Goal: Task Accomplishment & Management: Manage account settings

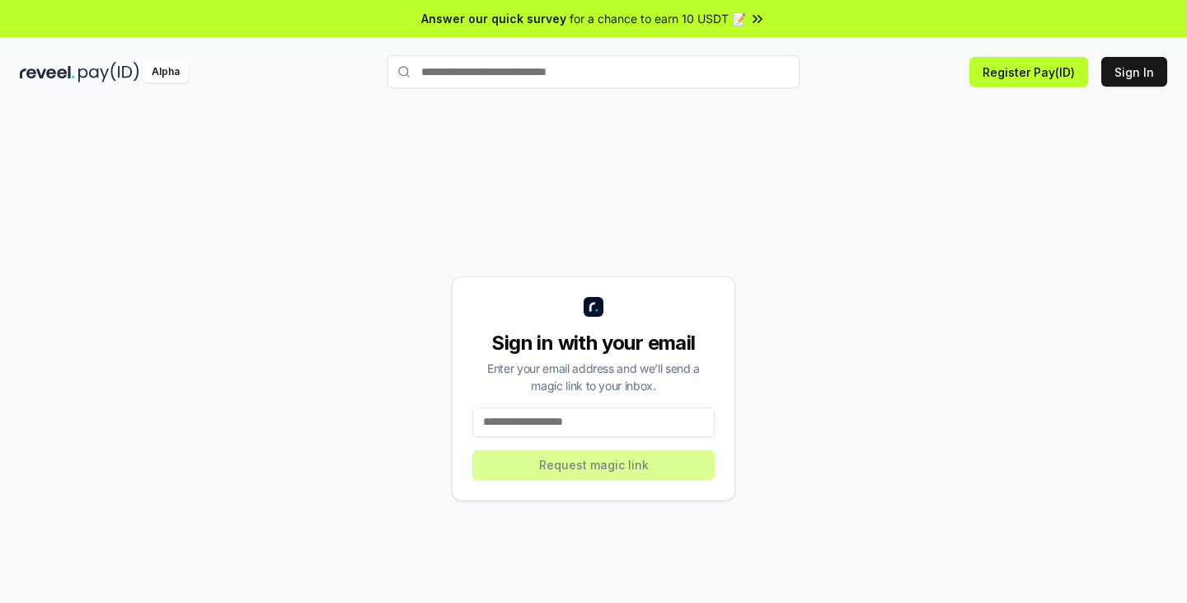
click at [513, 421] on input at bounding box center [593, 422] width 242 height 30
paste input "**********"
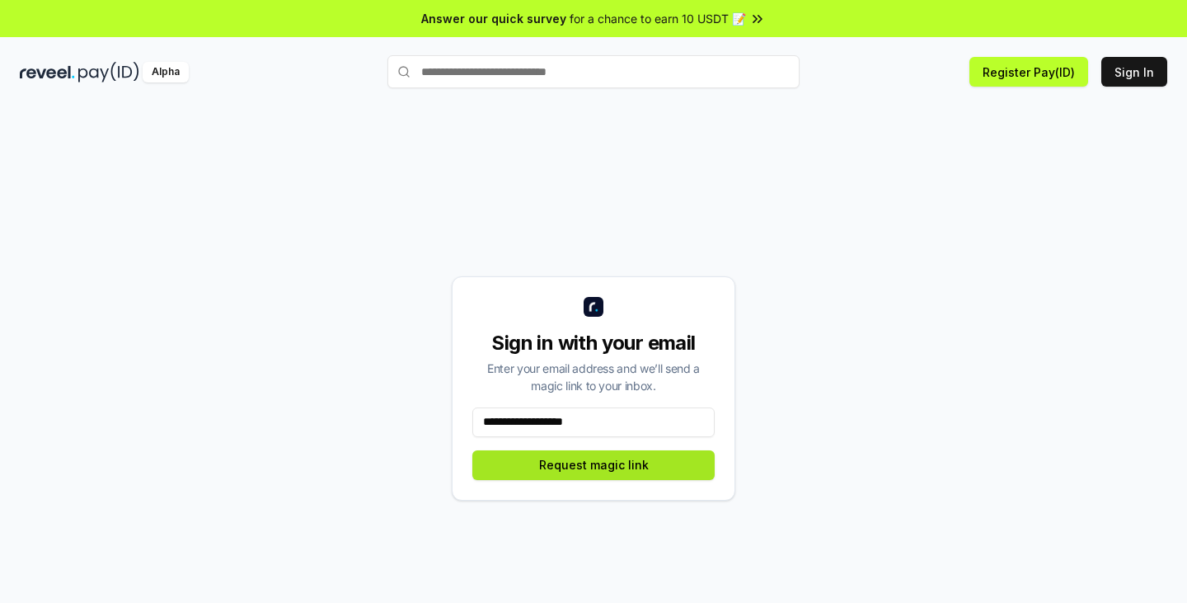
type input "**********"
click at [631, 457] on button "Request magic link" at bounding box center [593, 465] width 242 height 30
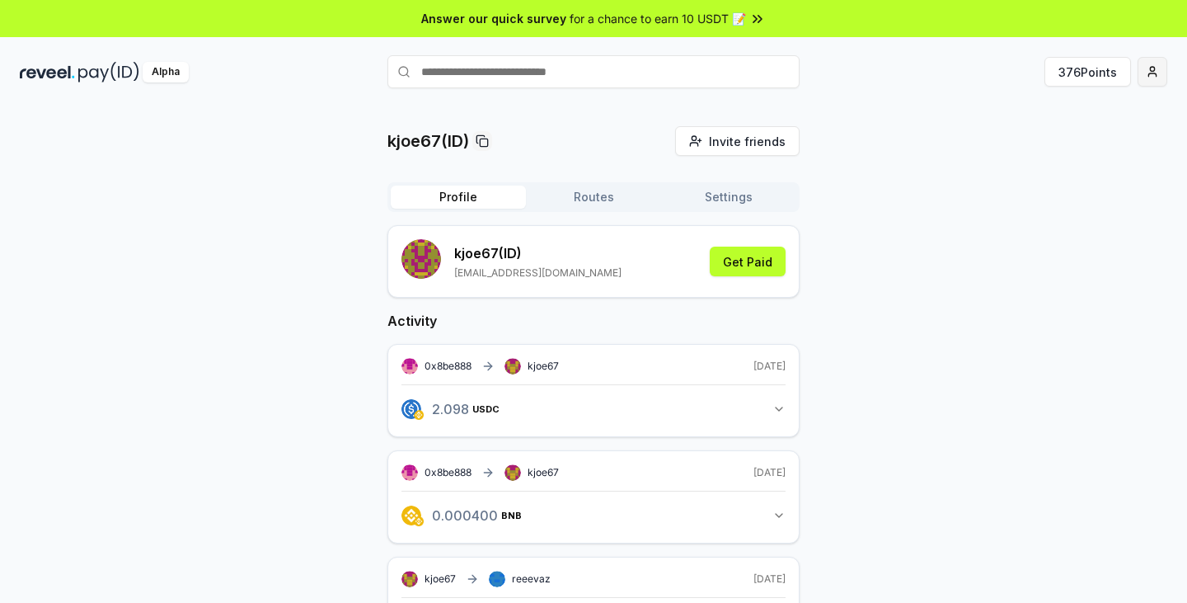
click at [1150, 78] on html "Answer our quick survey for a chance to earn 10 USDT 📝 Alpha 376 Points kjoe67(…" at bounding box center [593, 301] width 1187 height 603
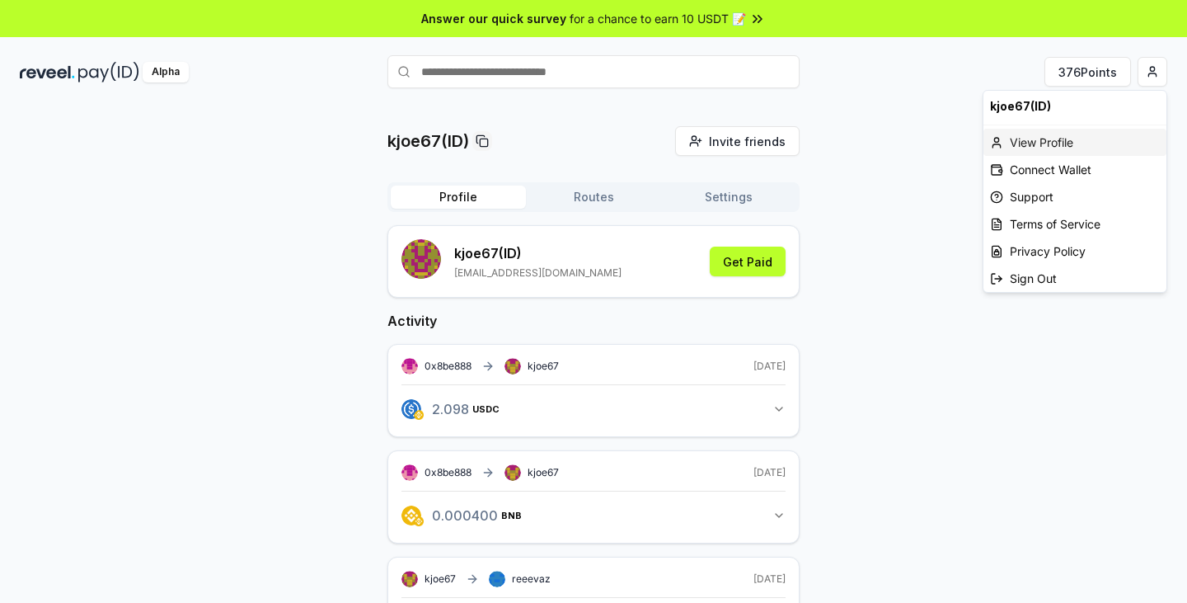
click at [1054, 141] on div "View Profile" at bounding box center [1074, 142] width 183 height 27
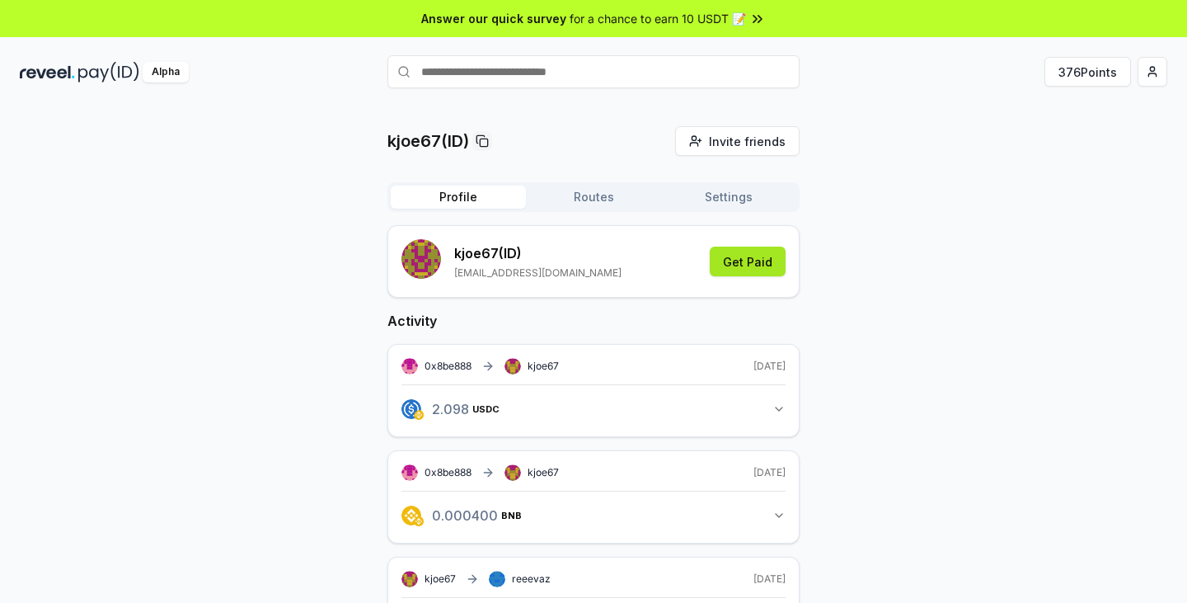
click at [753, 265] on button "Get Paid" at bounding box center [748, 261] width 76 height 30
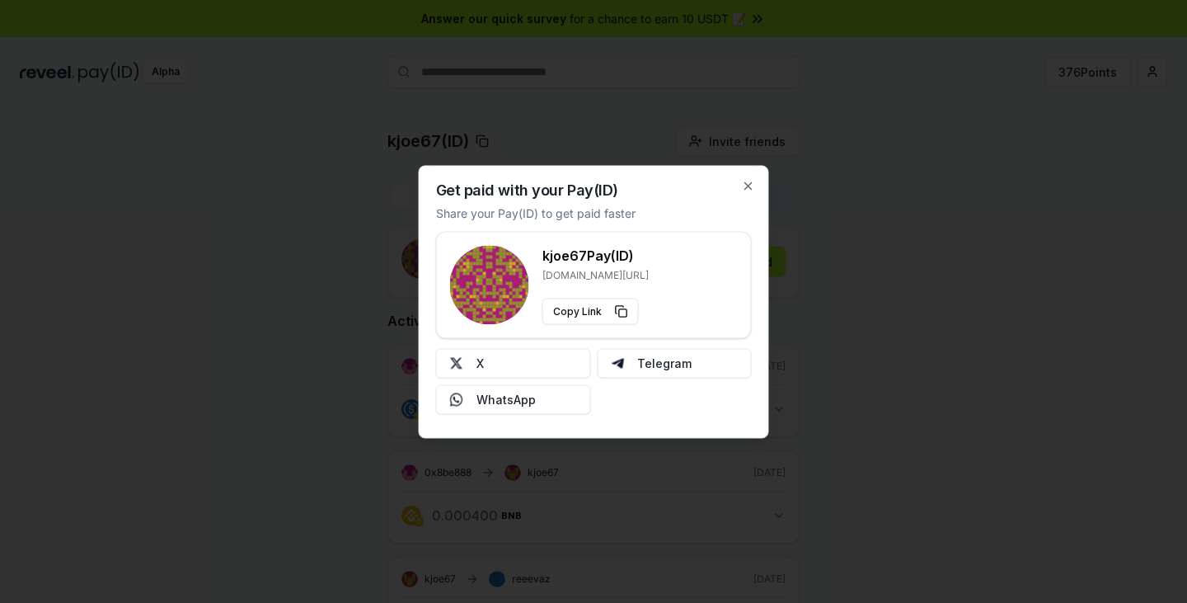
click at [748, 173] on div "Get paid with your Pay(ID) Share your Pay(ID) to get paid faster kjoe67 Pay(ID)…" at bounding box center [594, 301] width 350 height 273
click at [749, 181] on icon "button" at bounding box center [748, 185] width 13 height 13
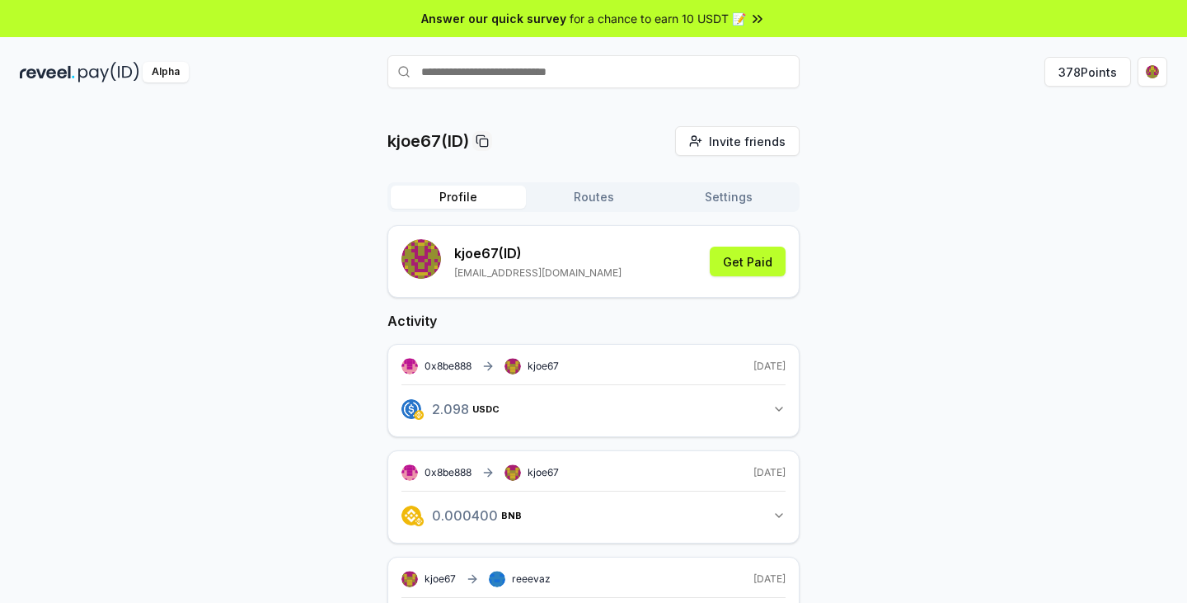
click at [684, 14] on span "for a chance to earn 10 USDT 📝" at bounding box center [658, 18] width 176 height 17
click at [731, 261] on button "Get Paid" at bounding box center [748, 261] width 76 height 30
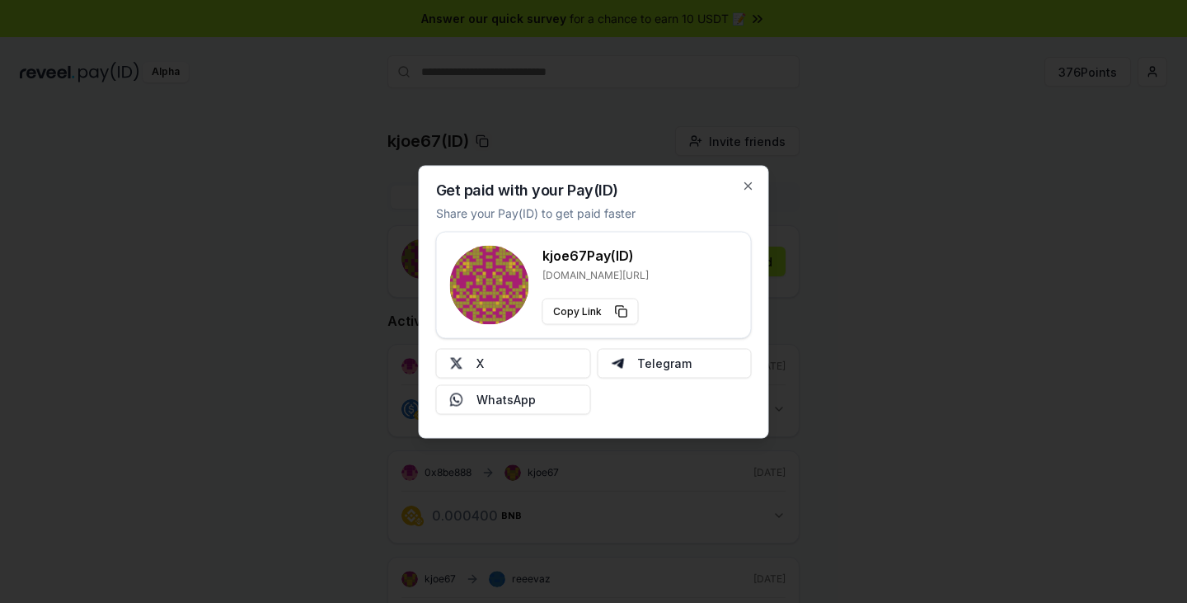
click at [739, 172] on div "Get paid with your Pay(ID) Share your Pay(ID) to get paid faster kjoe67 Pay(ID)…" at bounding box center [594, 301] width 350 height 273
click at [747, 184] on icon "button" at bounding box center [748, 185] width 7 height 7
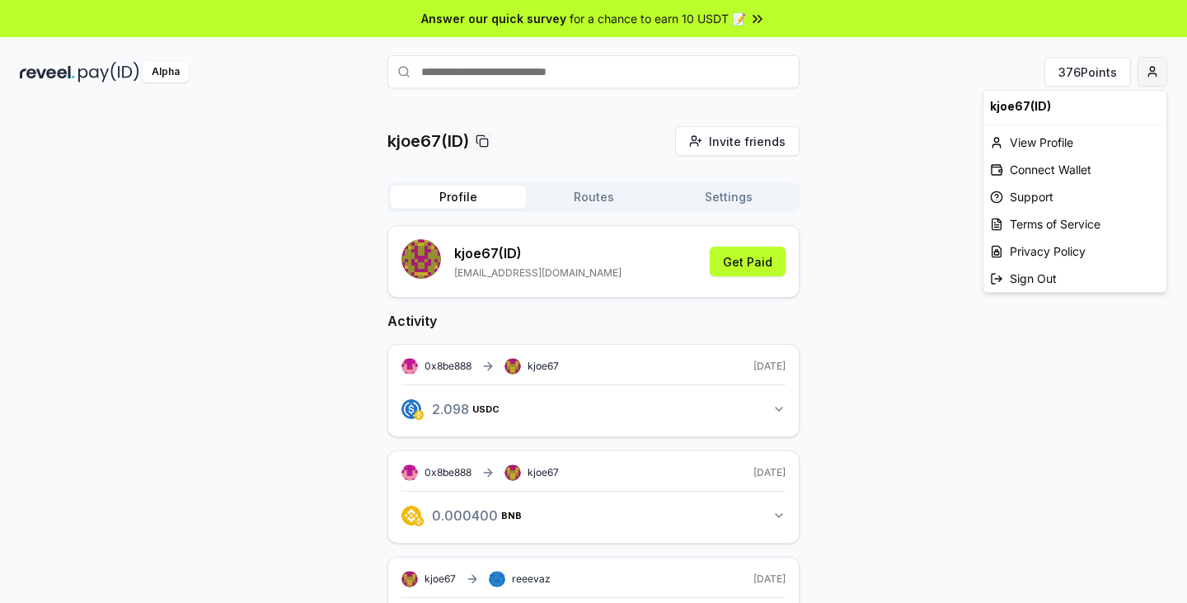
click at [1138, 70] on html "Answer our quick survey for a chance to earn 10 USDT 📝 Alpha 376 Points kjoe67(…" at bounding box center [593, 301] width 1187 height 603
click at [1057, 177] on div "Connect Wallet" at bounding box center [1074, 169] width 183 height 27
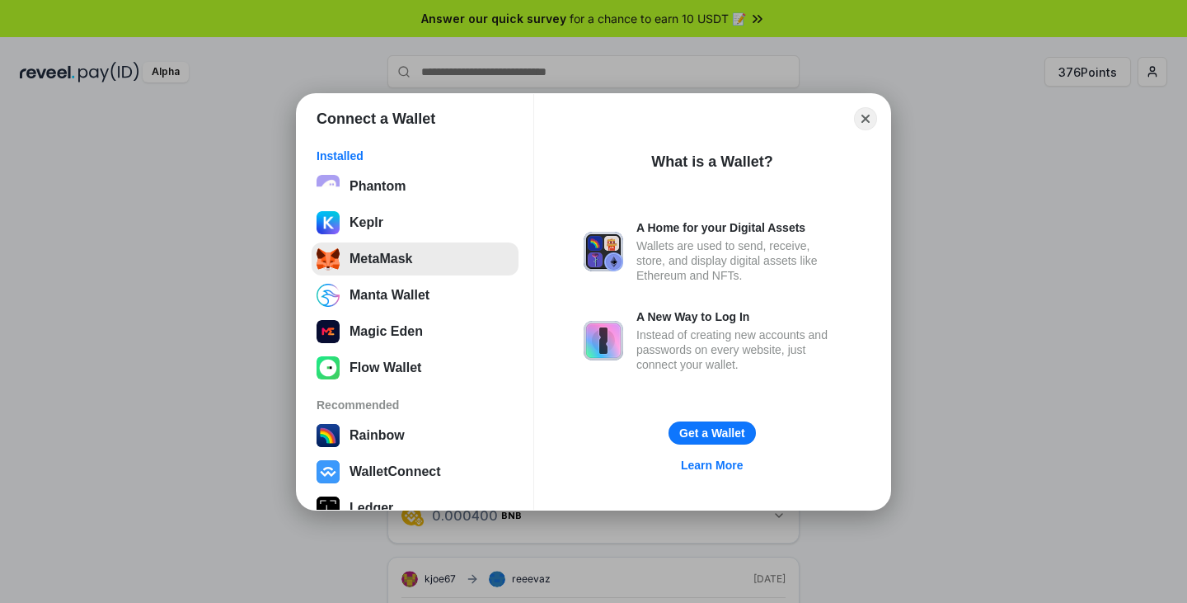
click at [358, 252] on button "MetaMask" at bounding box center [415, 258] width 207 height 33
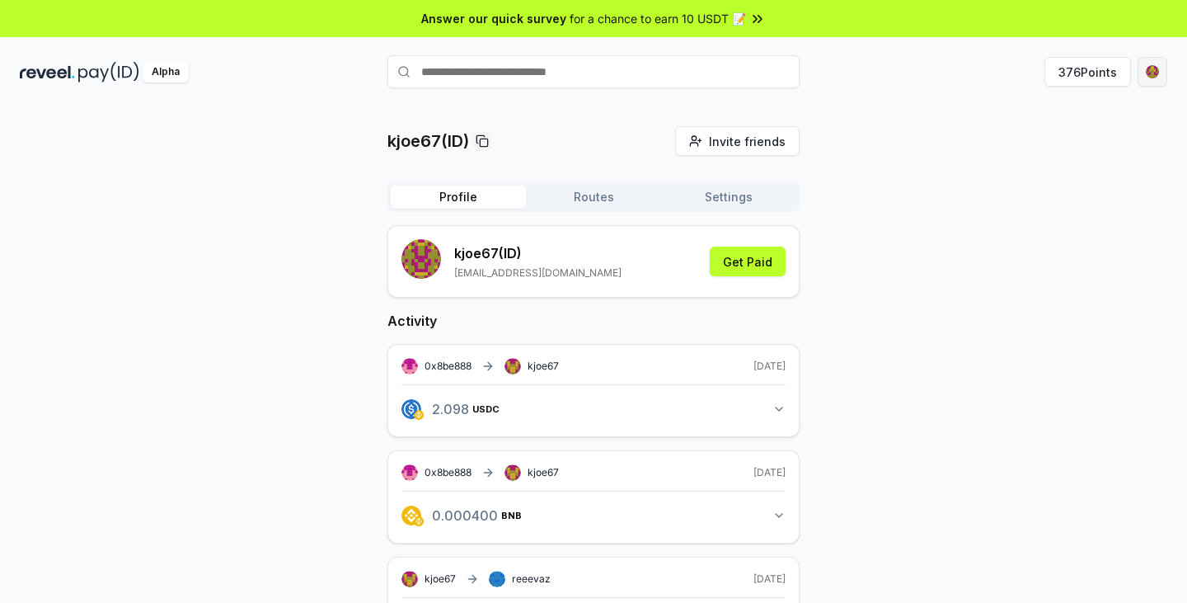
click at [1150, 68] on html "Answer our quick survey for a chance to earn 10 USDT 📝 Alpha 376 Points kjoe67(…" at bounding box center [593, 301] width 1187 height 603
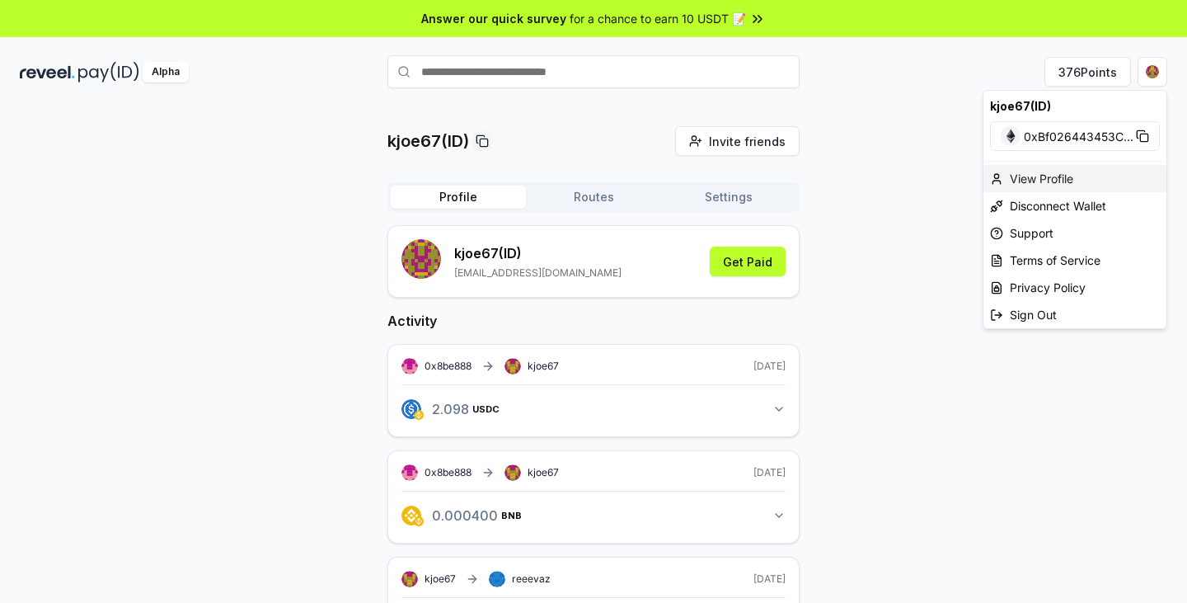
click at [1050, 172] on div "View Profile" at bounding box center [1074, 178] width 183 height 27
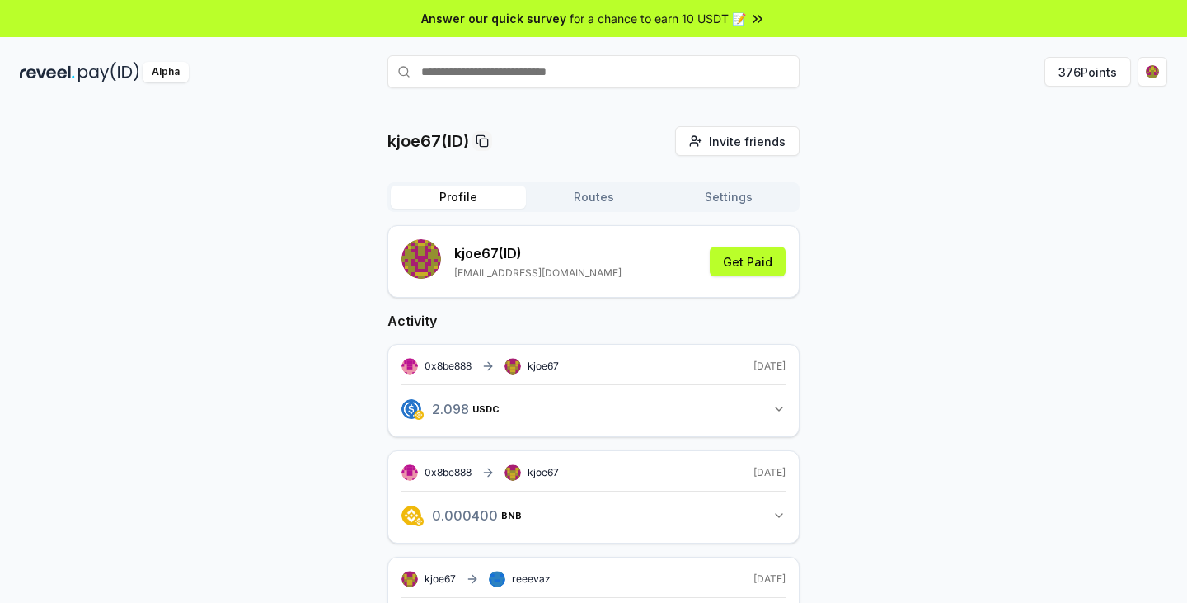
click at [561, 200] on button "Routes" at bounding box center [593, 196] width 135 height 23
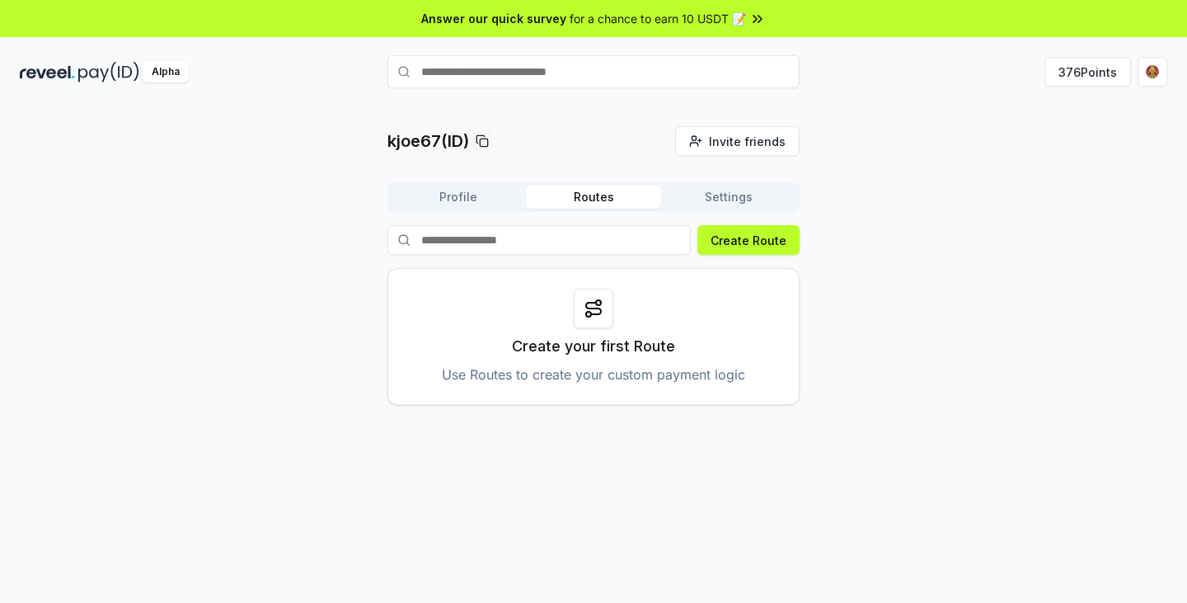
click at [724, 186] on button "Settings" at bounding box center [728, 196] width 135 height 23
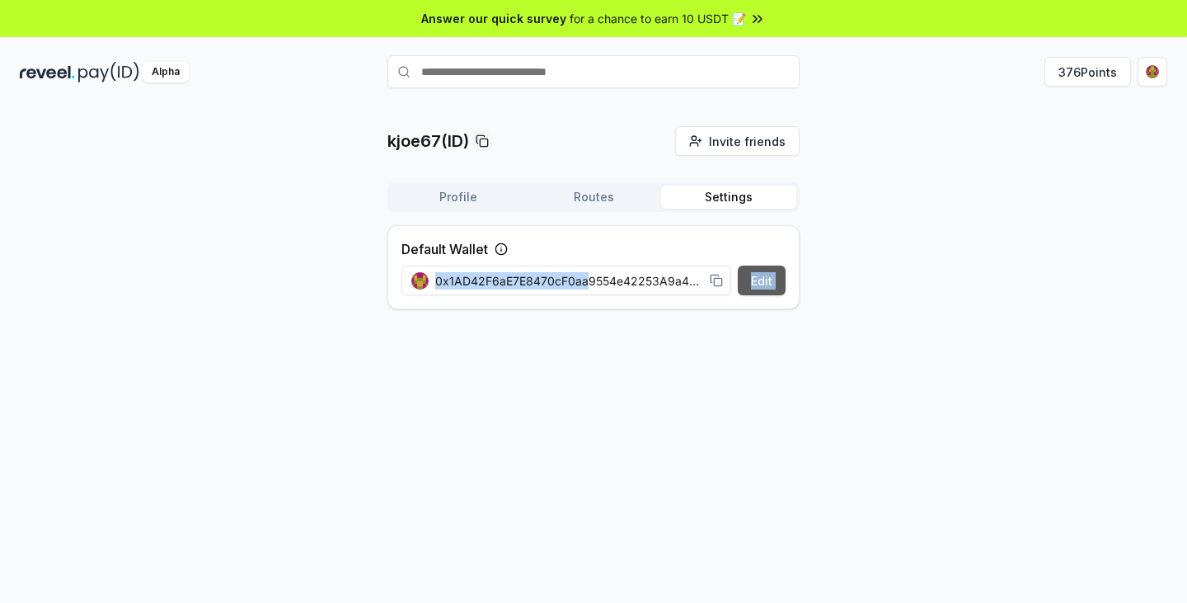
drag, startPoint x: 584, startPoint y: 284, endPoint x: 742, endPoint y: 282, distance: 157.4
click at [742, 282] on div "Edit 0x1AD42F6aE7E8470cF0aa9554e42253A9a4145782" at bounding box center [593, 280] width 384 height 30
click at [729, 278] on div "0x1AD42F6aE7E8470cF0aa9554e42253A9a4145782" at bounding box center [566, 280] width 331 height 37
click at [712, 279] on icon at bounding box center [716, 280] width 13 height 13
click at [902, 159] on div "kjoe67(ID) Invite friends Invite Profile Routes Settings Default Wallet Edit 0x…" at bounding box center [593, 224] width 1147 height 196
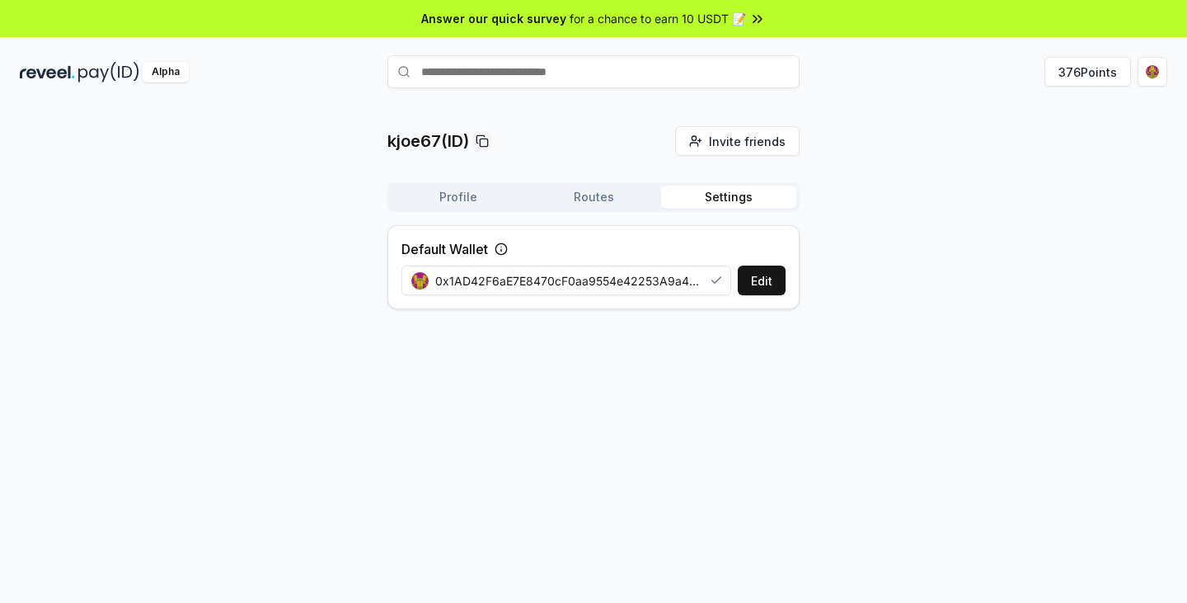
click at [613, 73] on input "text" at bounding box center [593, 71] width 412 height 33
paste input "**********"
type input "**********"
click at [1051, 112] on div "kjoe67(ID) Invite friends Invite Profile Routes Settings Default Wallet Edit 0x…" at bounding box center [593, 371] width 1187 height 556
click at [1147, 67] on html "**********" at bounding box center [593, 301] width 1187 height 603
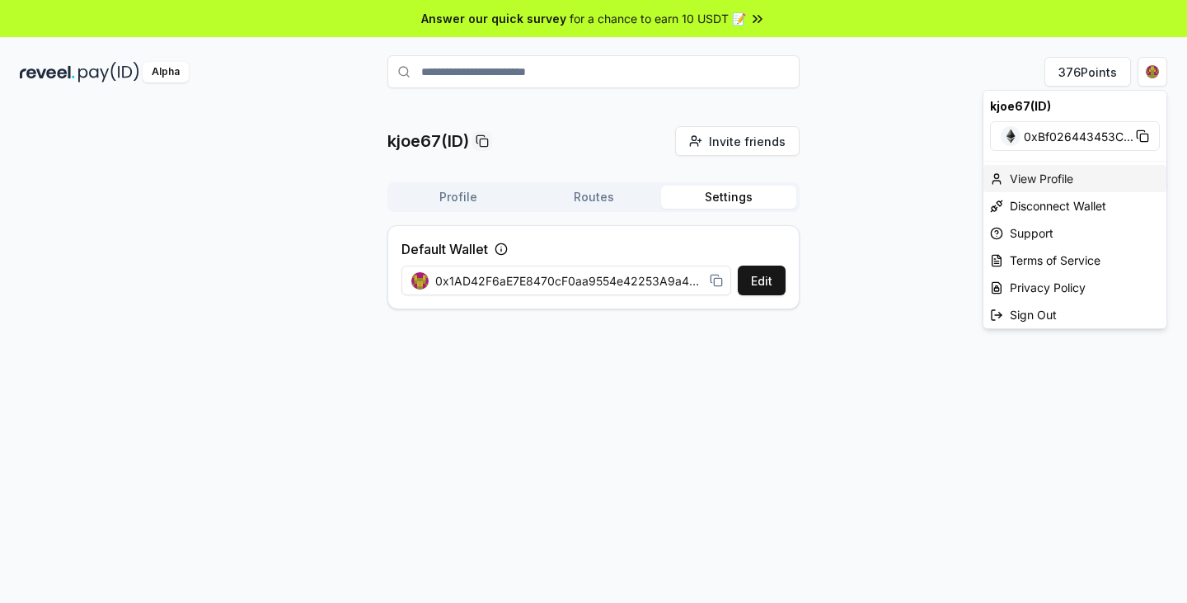
click at [1043, 182] on div "View Profile" at bounding box center [1074, 178] width 183 height 27
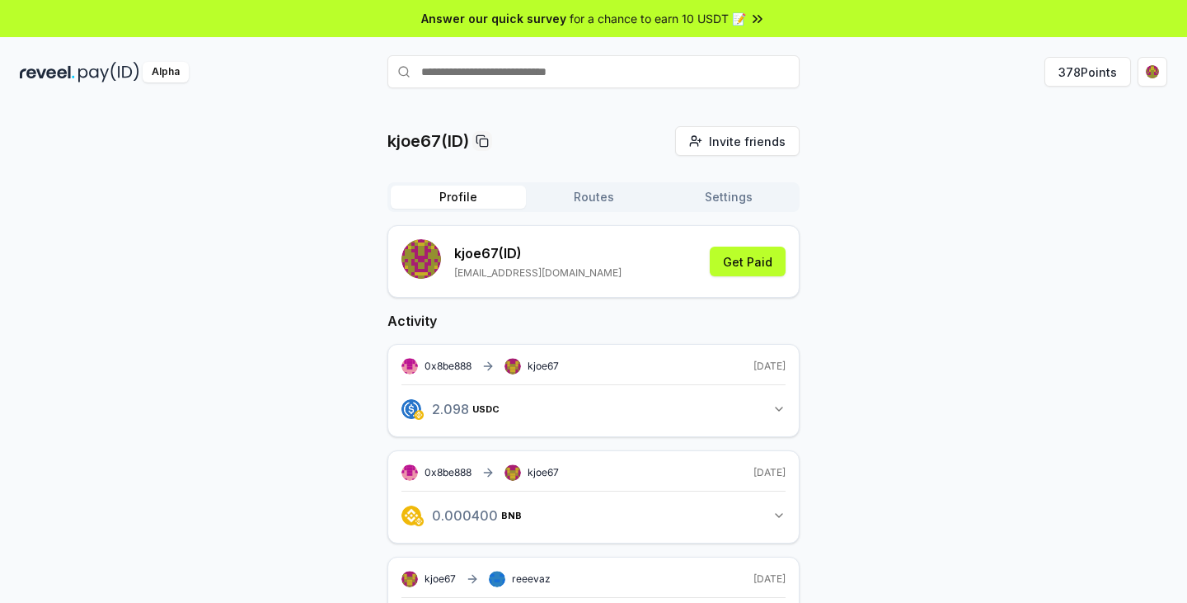
click at [97, 72] on img at bounding box center [108, 72] width 61 height 21
click at [1068, 74] on button "378 Points" at bounding box center [1087, 72] width 87 height 30
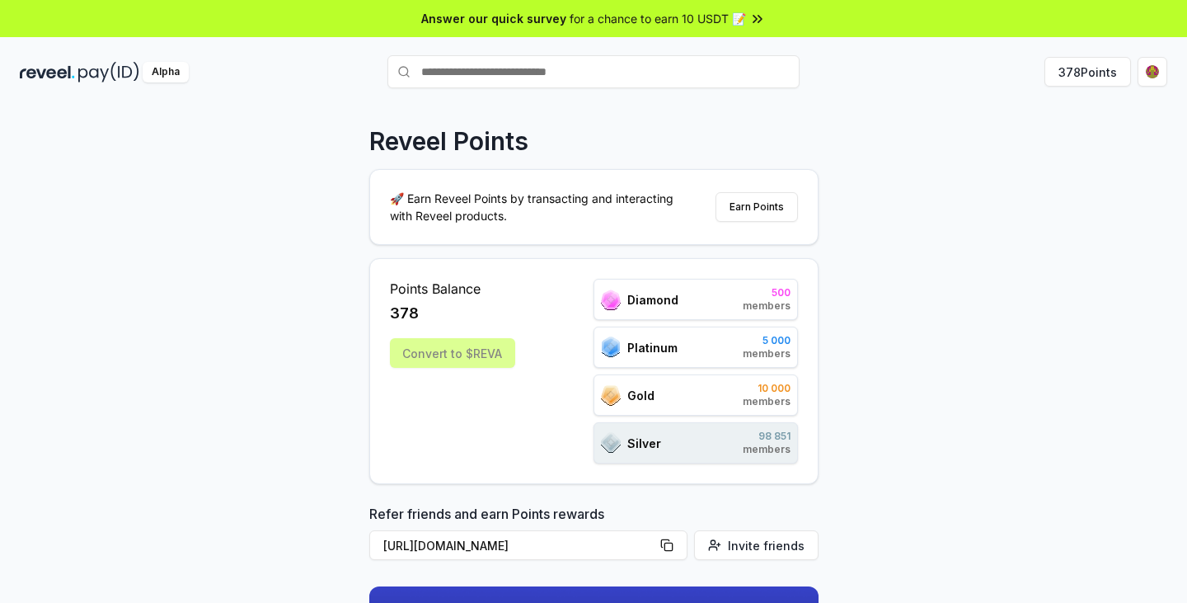
click at [452, 354] on div "Convert to $REVA" at bounding box center [452, 353] width 125 height 30
click at [1140, 66] on html "Answer our quick survey for a chance to earn 10 USDT 📝 Alpha 378 Points Reveel …" at bounding box center [593, 301] width 1187 height 603
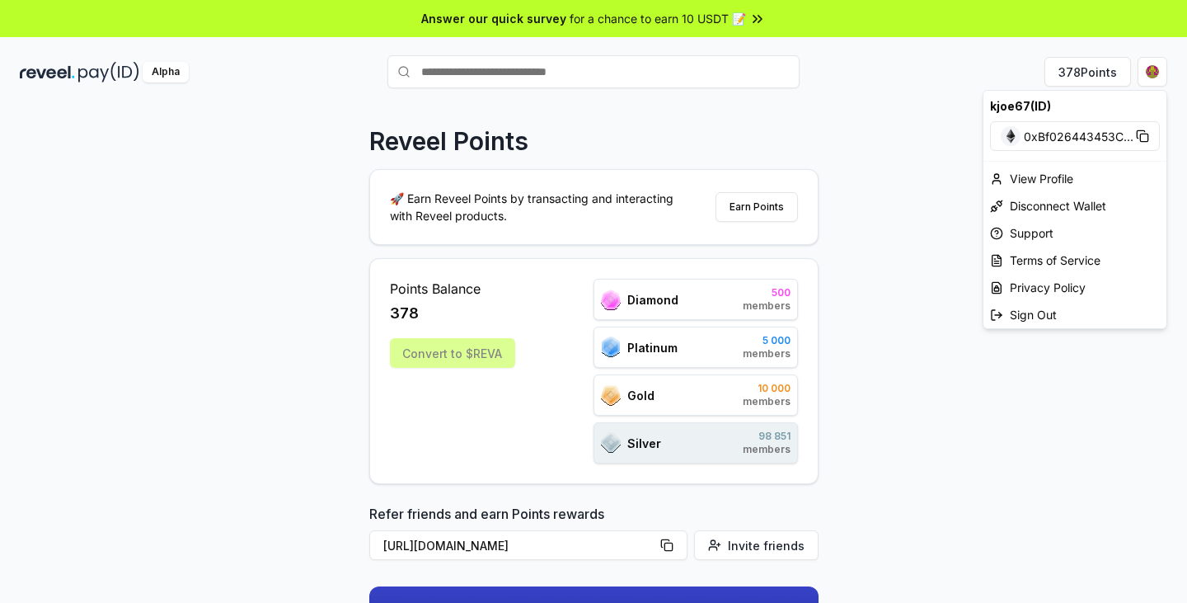
click at [766, 102] on html "Answer our quick survey for a chance to earn 10 USDT 📝 Alpha 378 Points Reveel …" at bounding box center [593, 301] width 1187 height 603
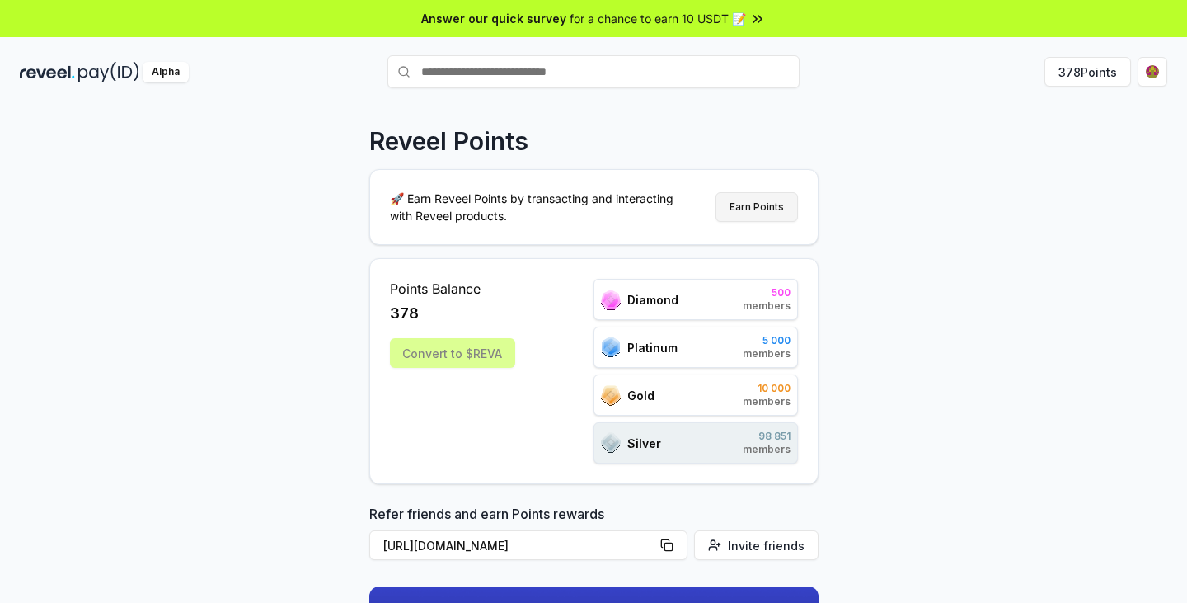
click at [758, 204] on button "Earn Points" at bounding box center [756, 207] width 82 height 30
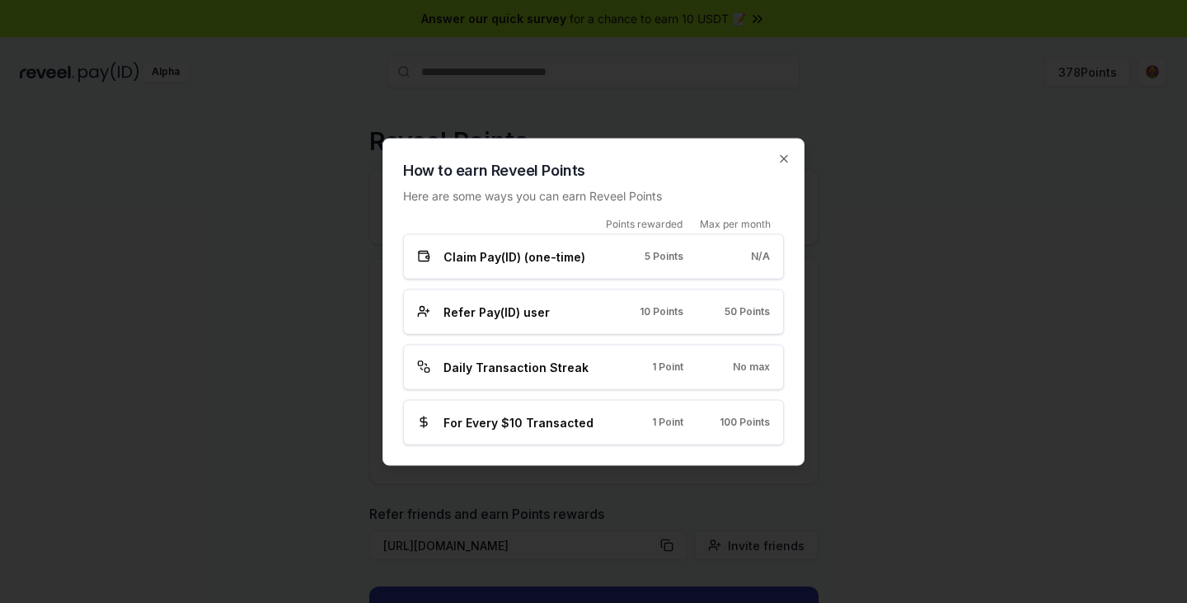
click at [509, 262] on span "Claim Pay(ID) (one-time)" at bounding box center [514, 255] width 142 height 17
click at [729, 254] on div "N/A" at bounding box center [740, 256] width 60 height 13
click at [764, 254] on span "N/A" at bounding box center [760, 256] width 19 height 13
click at [677, 252] on span "5 Points" at bounding box center [664, 256] width 39 height 13
click at [795, 143] on div "How to earn Reveel Points Here are some ways you can earn Reveel Points Points …" at bounding box center [593, 301] width 422 height 327
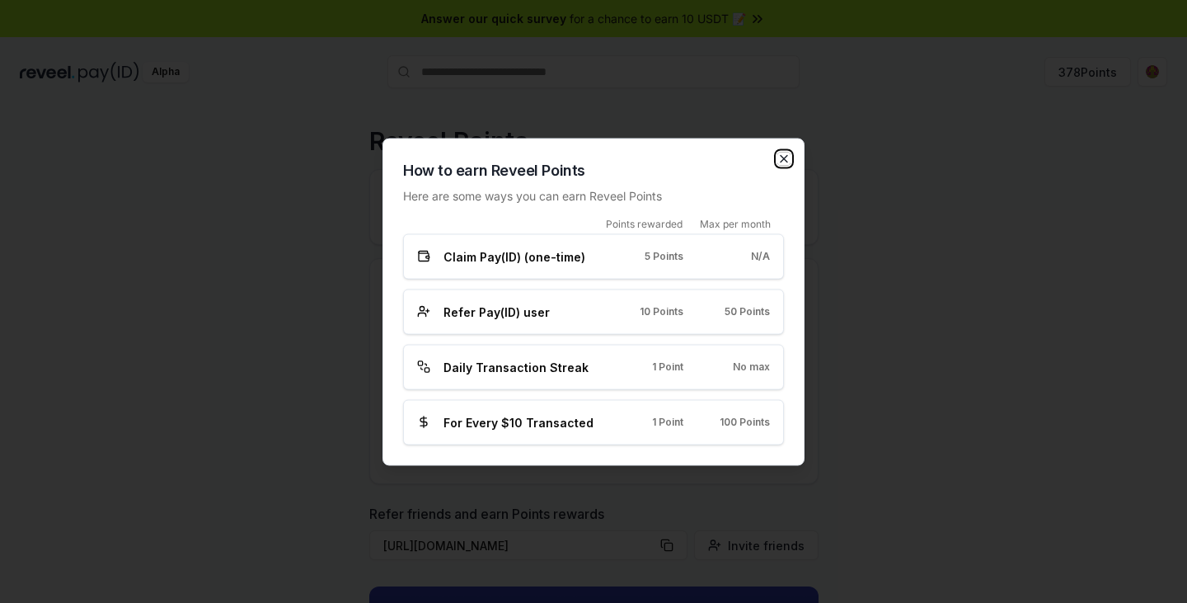
click at [782, 160] on icon "button" at bounding box center [783, 158] width 13 height 13
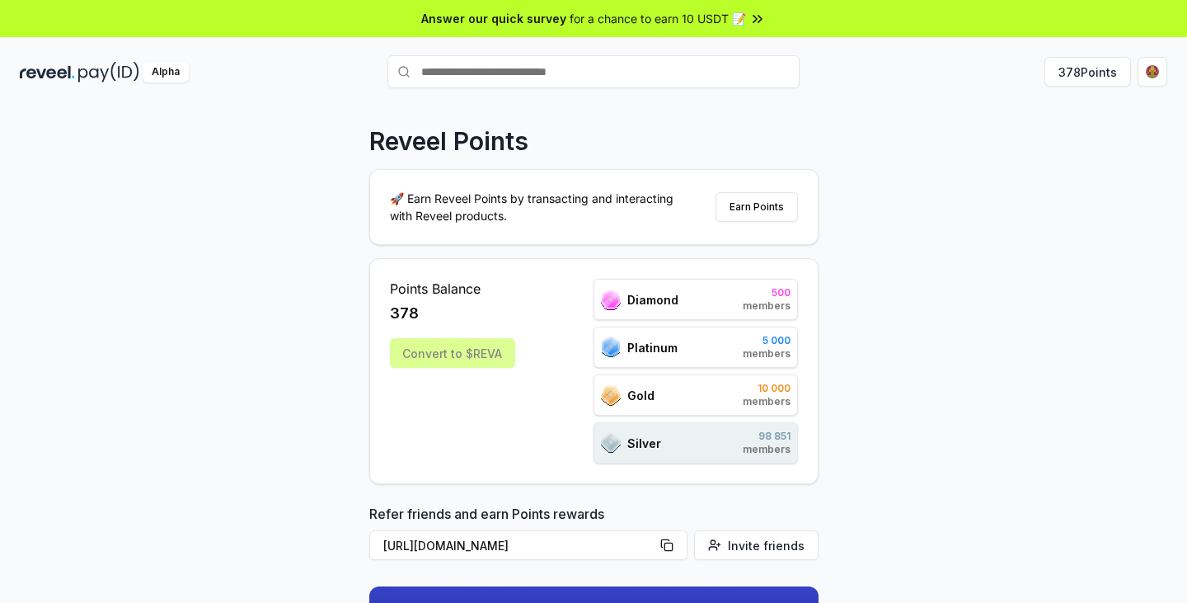
click at [670, 421] on div "Diamond 500 members Platinum 5 000 members Gold 10 000 members Silver 98 851 me…" at bounding box center [695, 371] width 204 height 185
click at [665, 377] on div "Gold 10 000 members" at bounding box center [695, 394] width 204 height 41
click at [431, 331] on div "Points Balance 378 Convert to $[PERSON_NAME]" at bounding box center [452, 371] width 125 height 185
click at [1159, 73] on html "Answer our quick survey for a chance to earn 10 USDT 📝 Alpha 378 Points Reveel …" at bounding box center [593, 301] width 1187 height 603
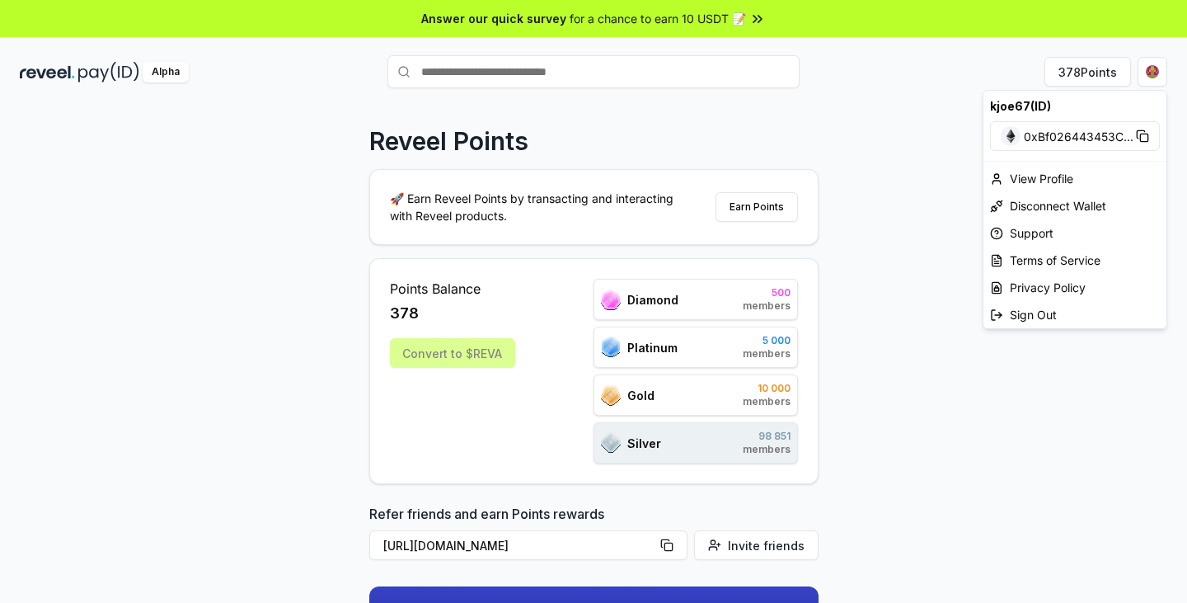
click at [1094, 72] on html "Answer our quick survey for a chance to earn 10 USDT 📝 Alpha 378 Points Reveel …" at bounding box center [593, 301] width 1187 height 603
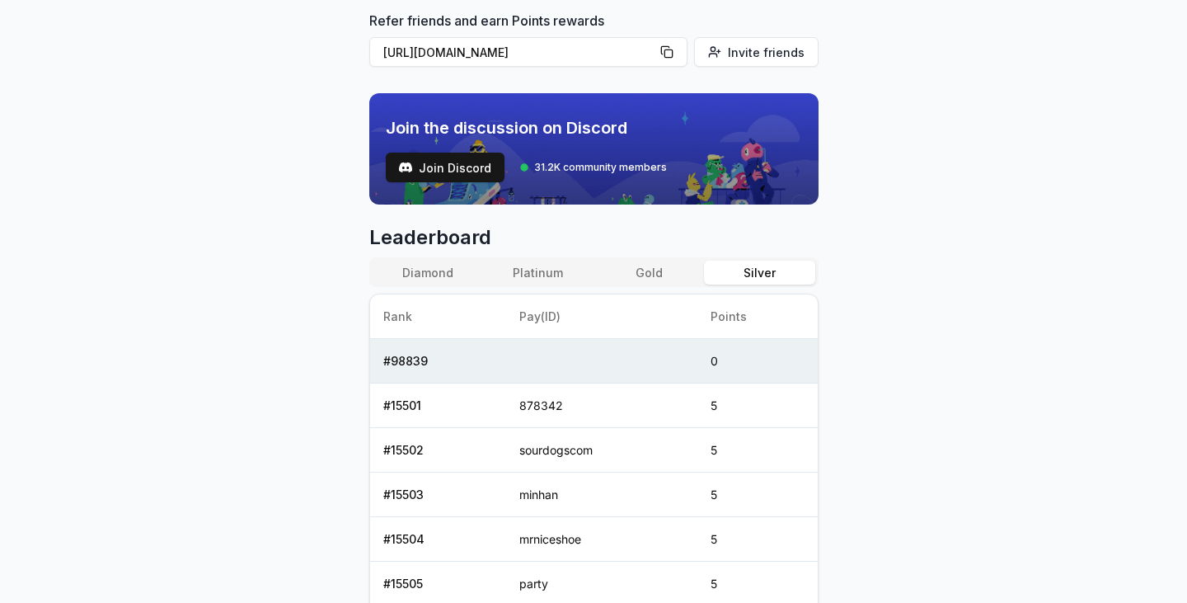
scroll to position [495, 0]
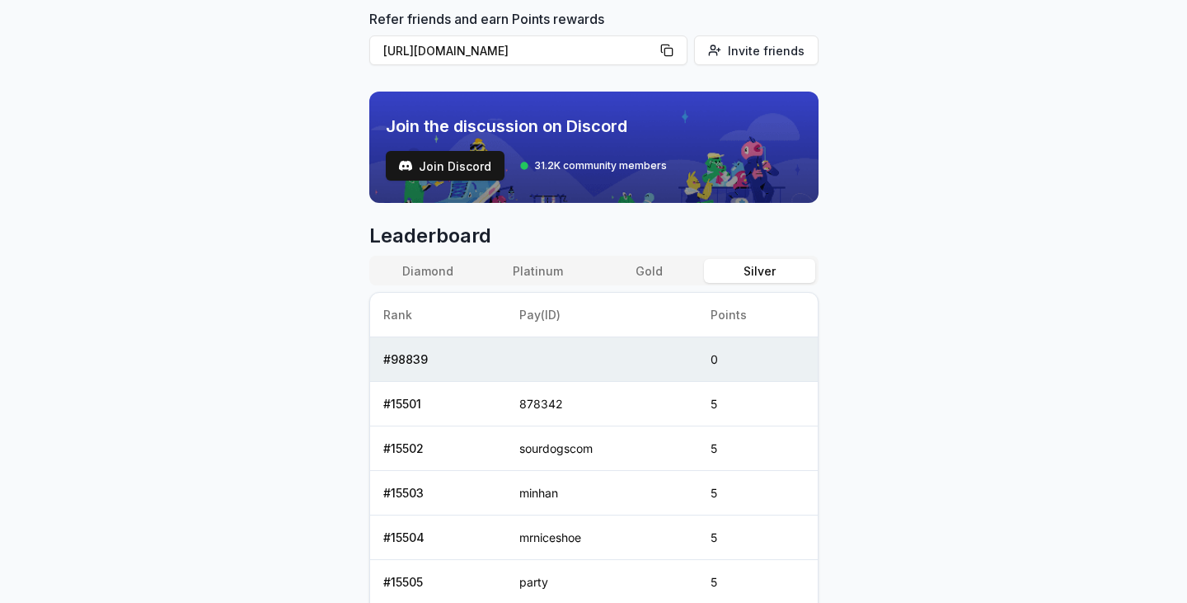
click at [660, 259] on button "Gold" at bounding box center [648, 271] width 110 height 24
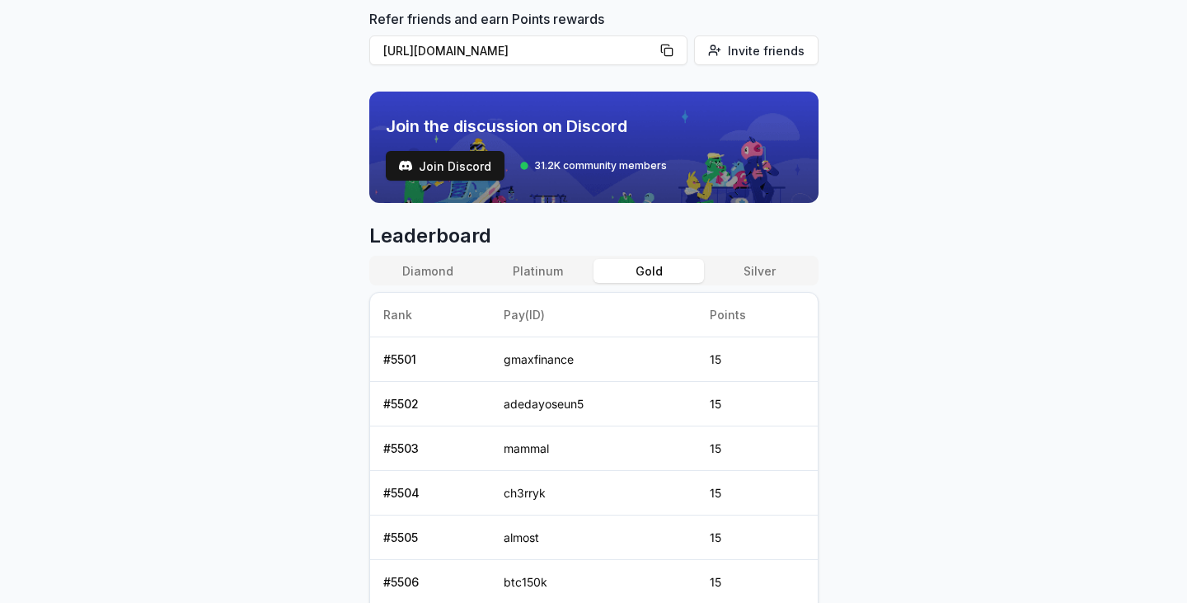
click at [553, 265] on button "Platinum" at bounding box center [538, 271] width 110 height 24
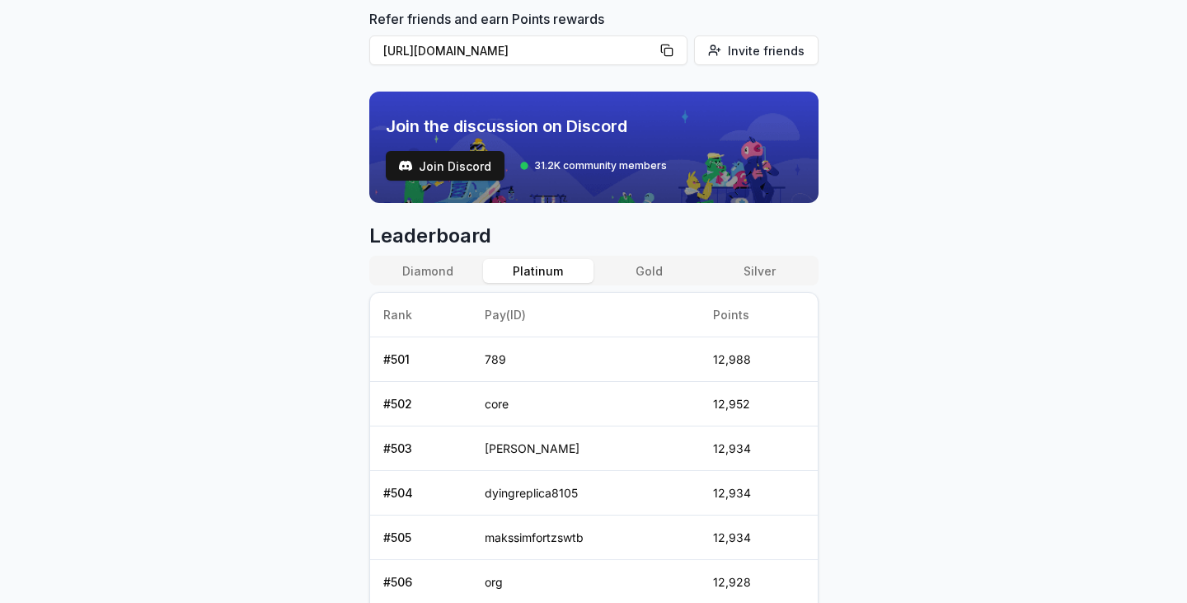
click at [476, 270] on button "Diamond" at bounding box center [428, 271] width 110 height 24
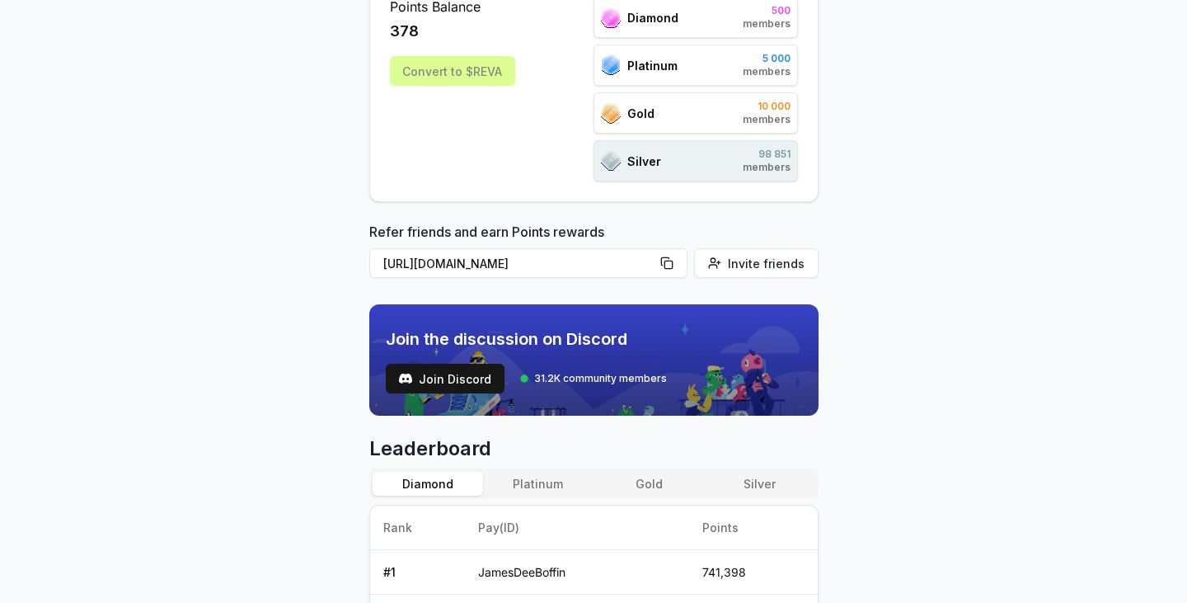
scroll to position [0, 0]
